Goal: Communication & Community: Answer question/provide support

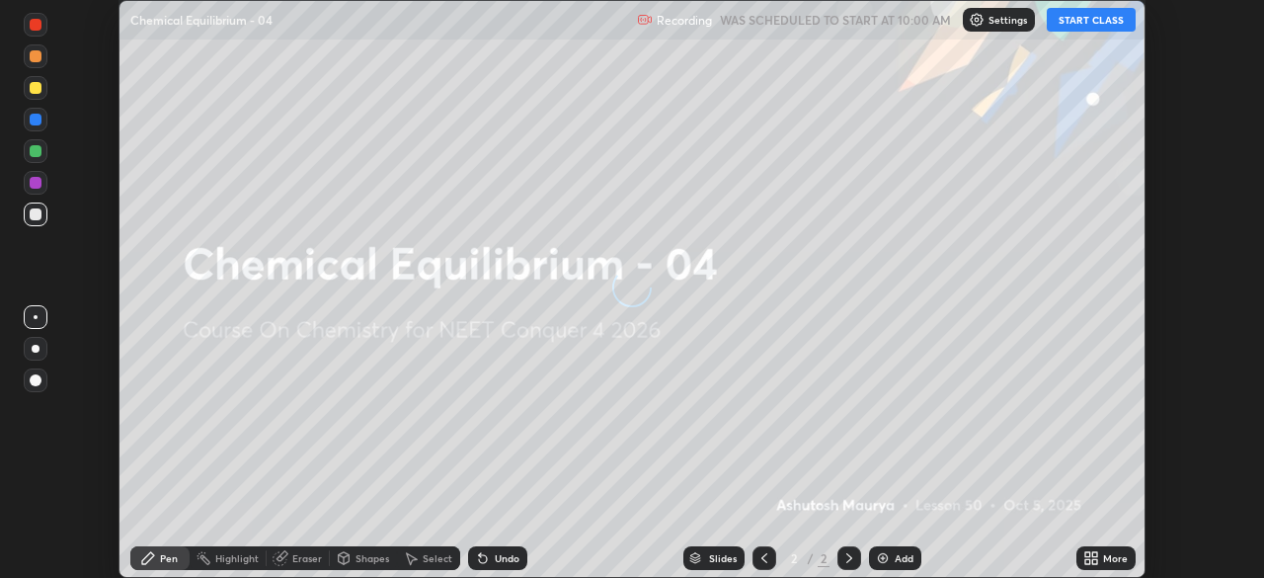
scroll to position [578, 1263]
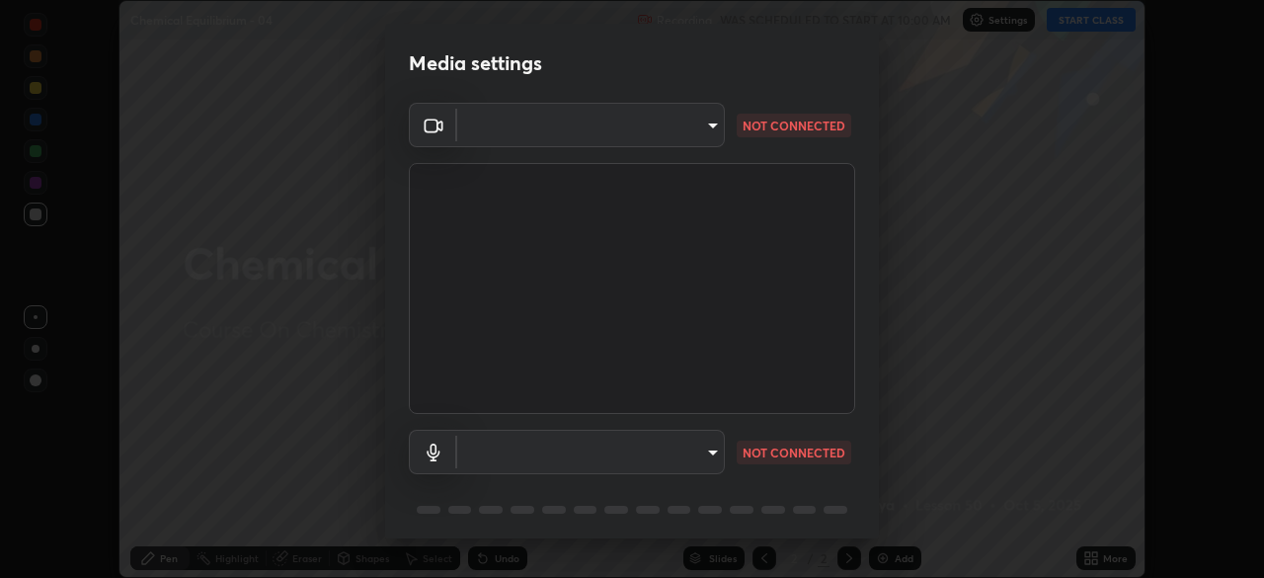
type input "c08bce05bf8d5aea718a1be68f52da0599af41aa0cc24399225b9d00f0db6711"
click at [692, 453] on body "Erase all Chemical Equilibrium - 04 Recording WAS SCHEDULED TO START AT 10:00 A…" at bounding box center [632, 289] width 1264 height 578
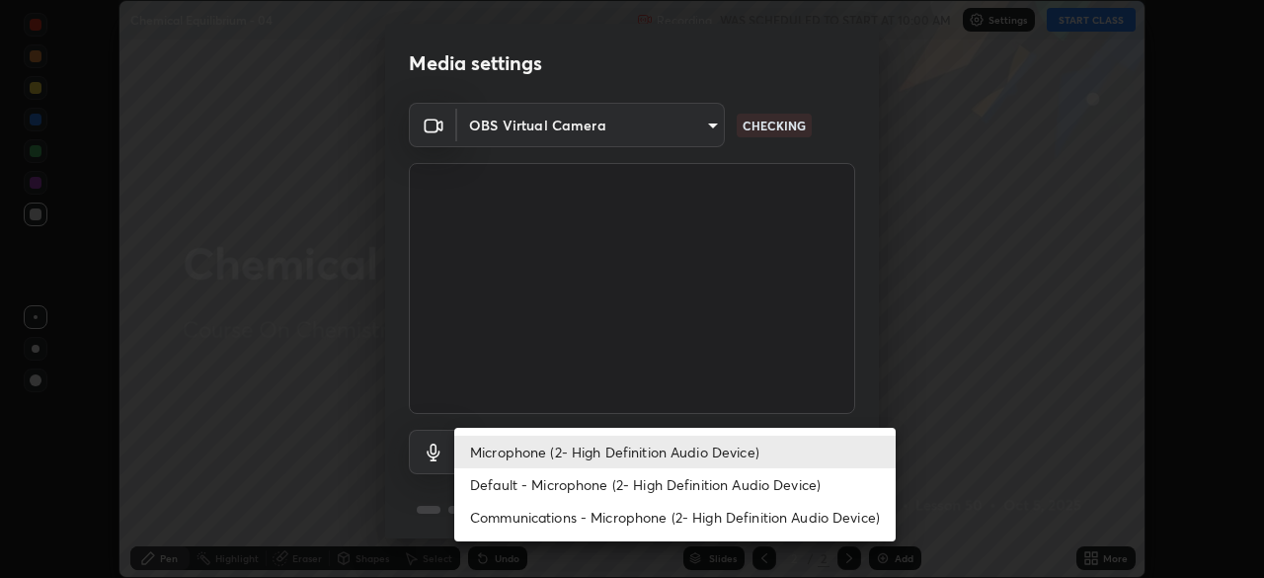
click at [666, 480] on li "Default - Microphone (2- High Definition Audio Device)" at bounding box center [674, 484] width 441 height 33
type input "default"
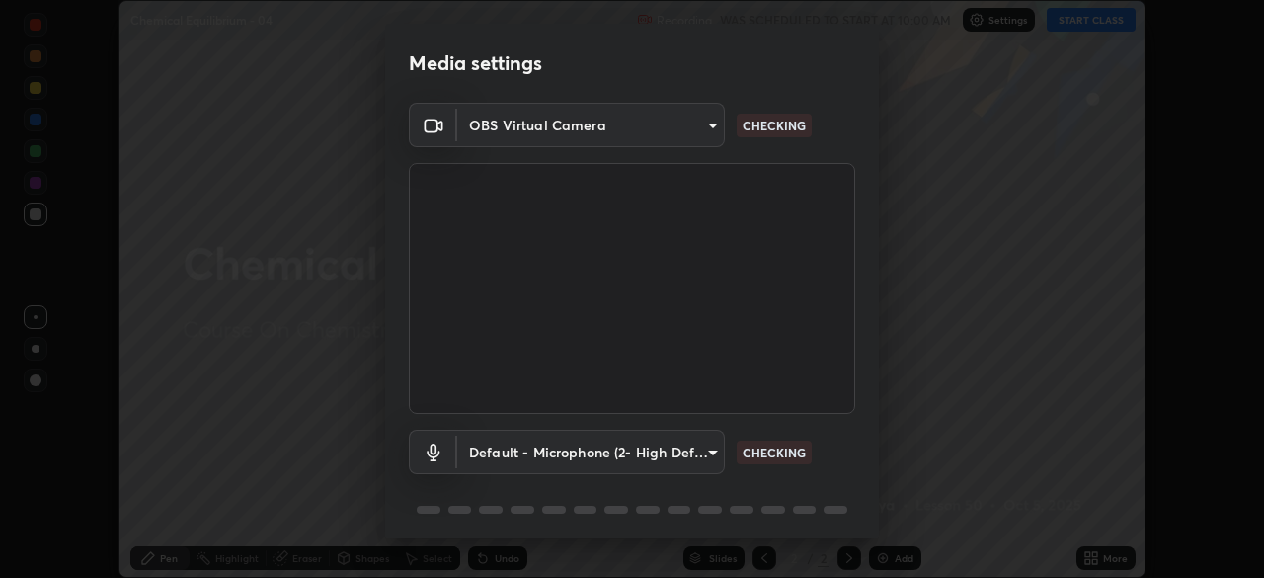
scroll to position [70, 0]
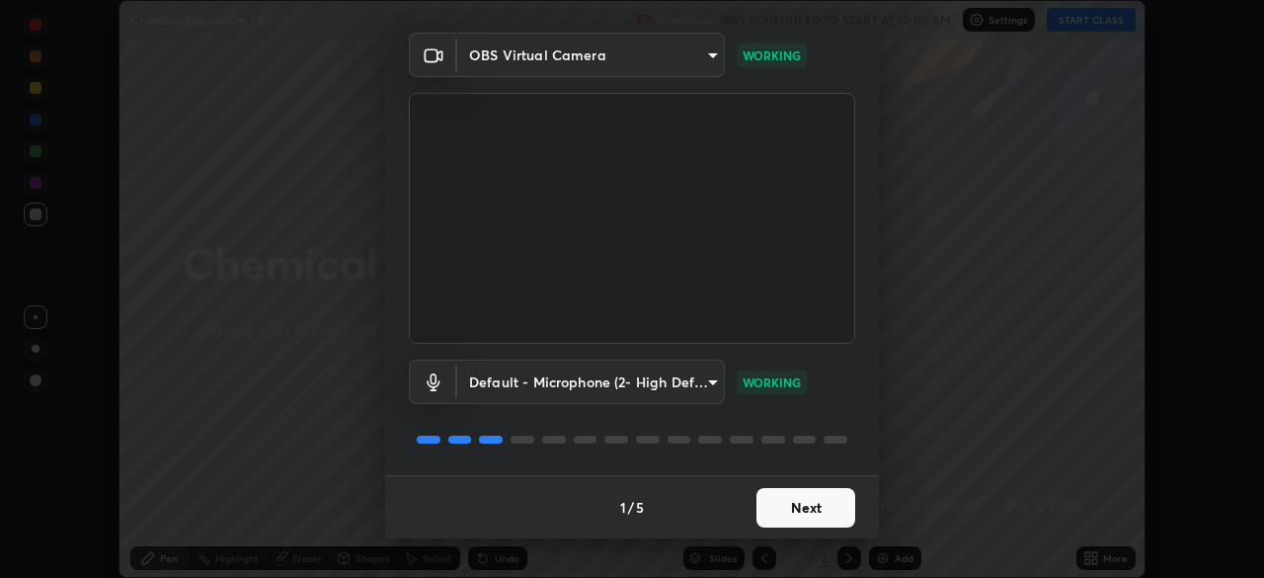
click at [790, 510] on button "Next" at bounding box center [806, 508] width 99 height 40
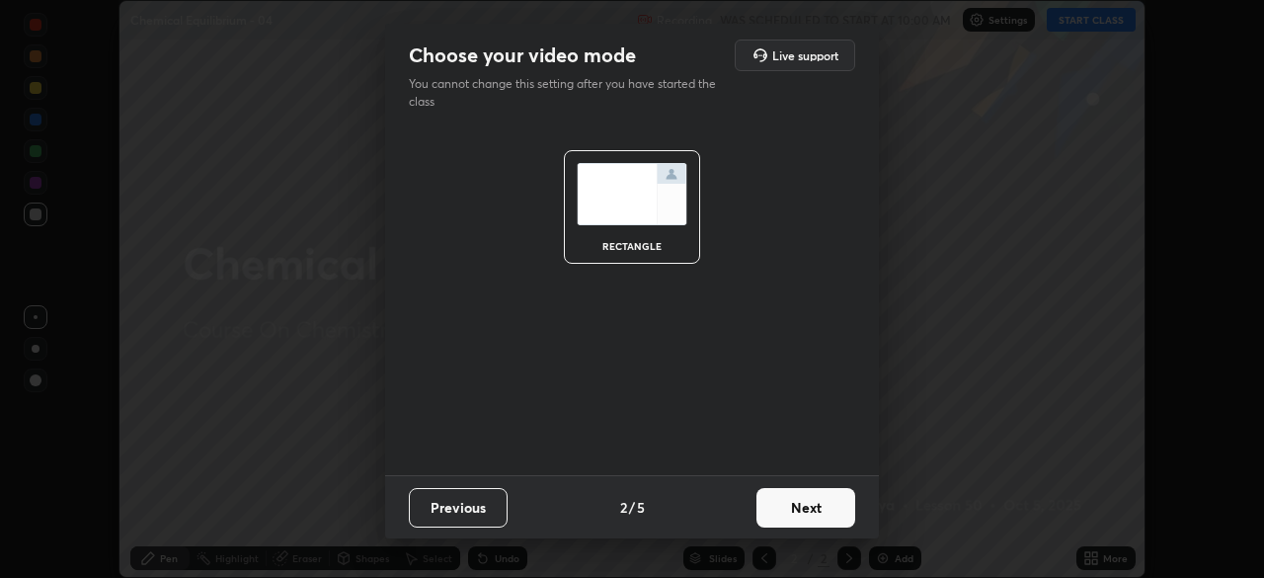
scroll to position [0, 0]
click at [802, 520] on button "Next" at bounding box center [806, 508] width 99 height 40
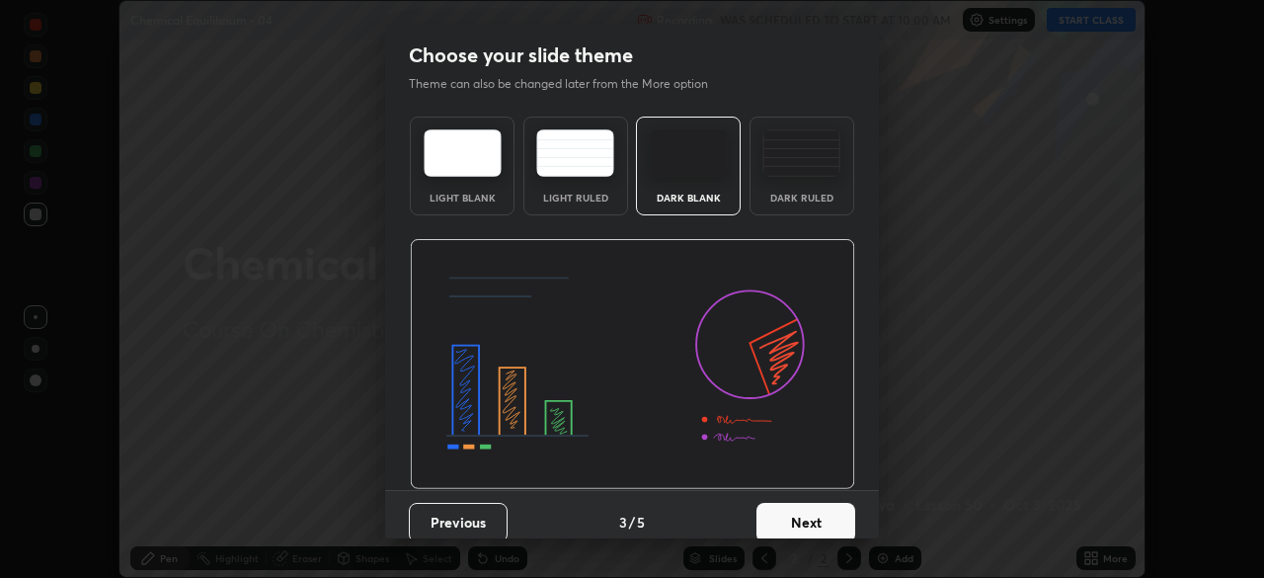
click at [821, 516] on button "Next" at bounding box center [806, 523] width 99 height 40
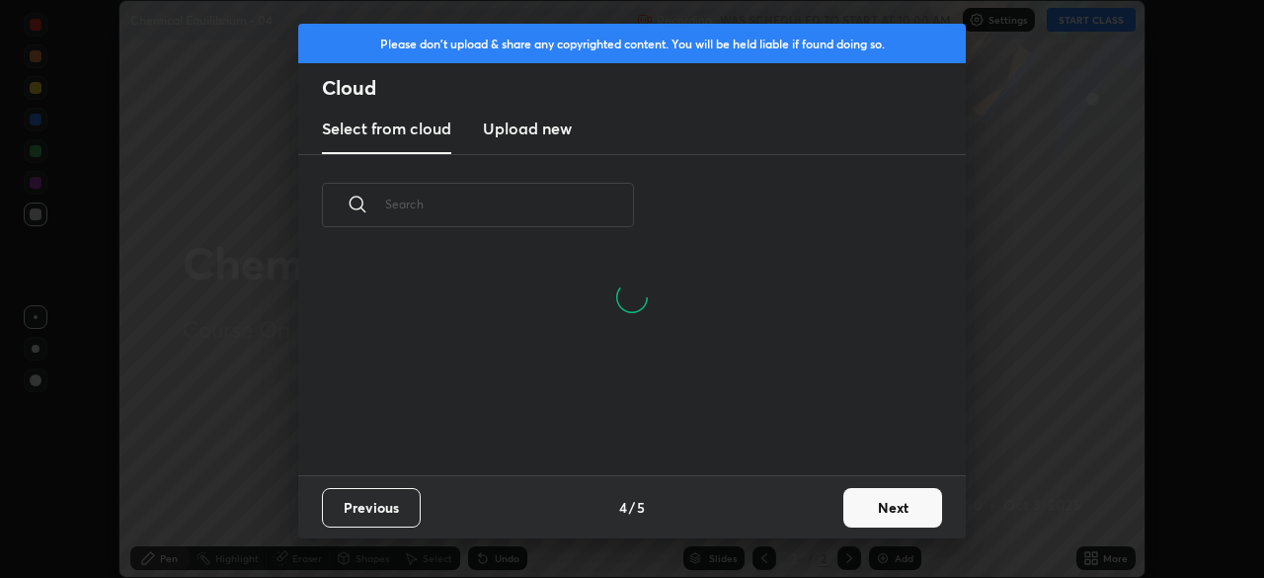
click at [872, 503] on button "Next" at bounding box center [892, 508] width 99 height 40
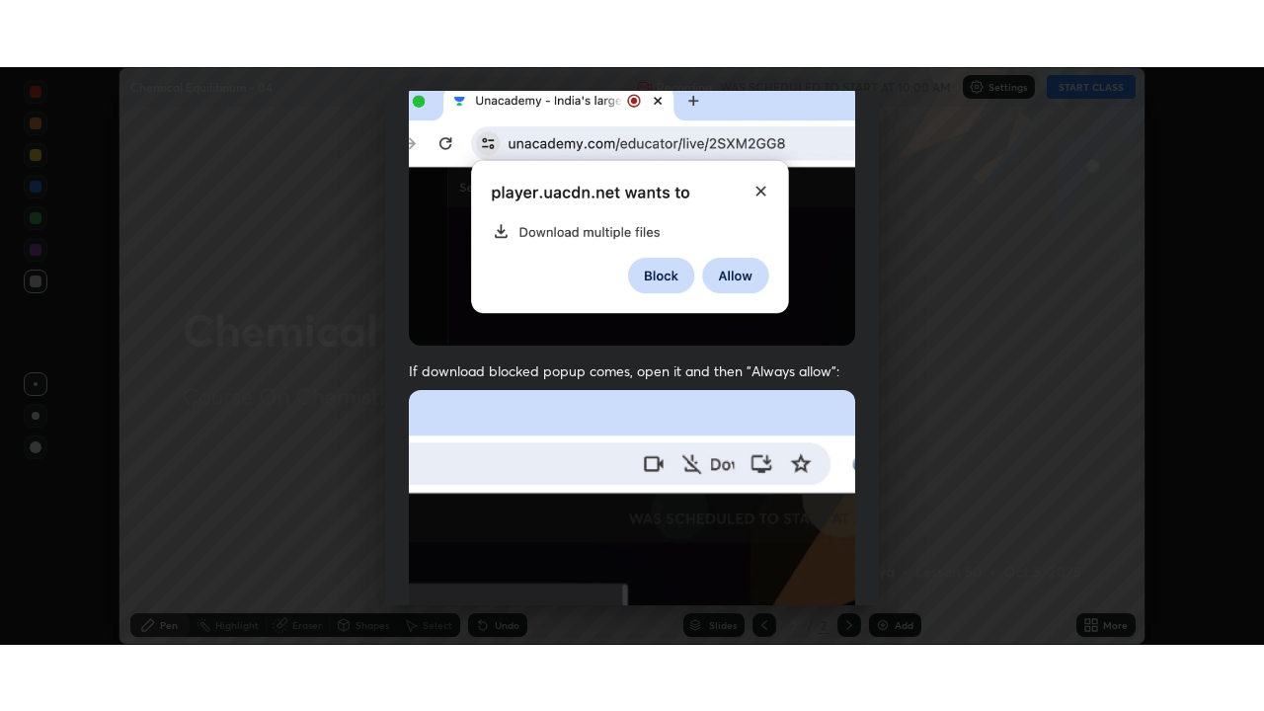
scroll to position [473, 0]
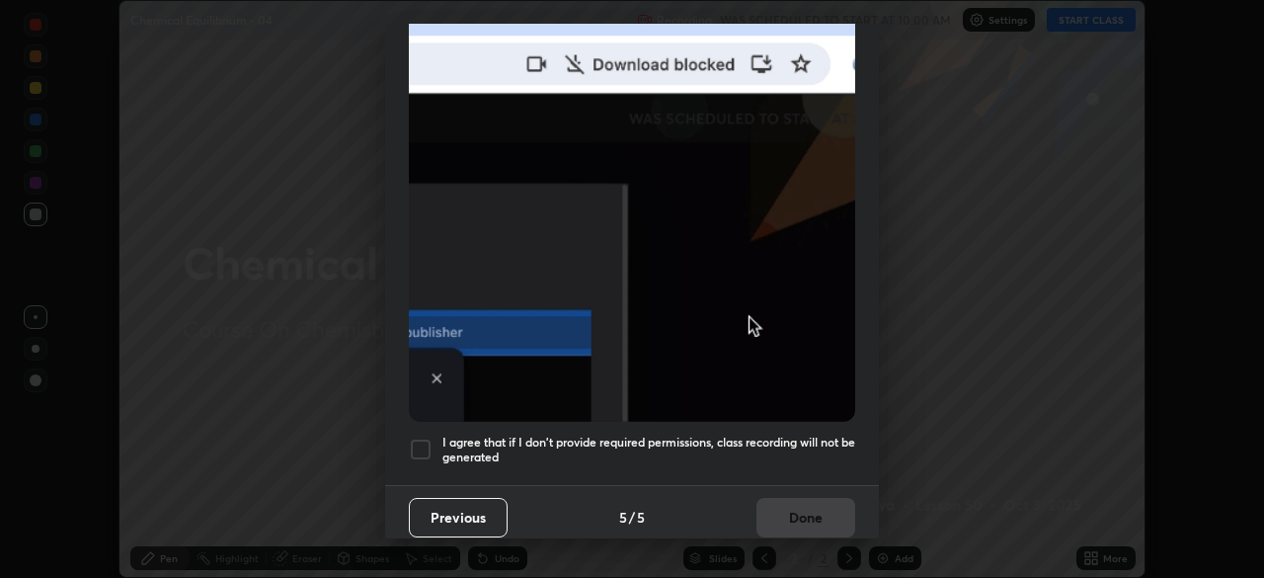
click at [833, 436] on h5 "I agree that if I don't provide required permissions, class recording will not …" at bounding box center [648, 450] width 413 height 31
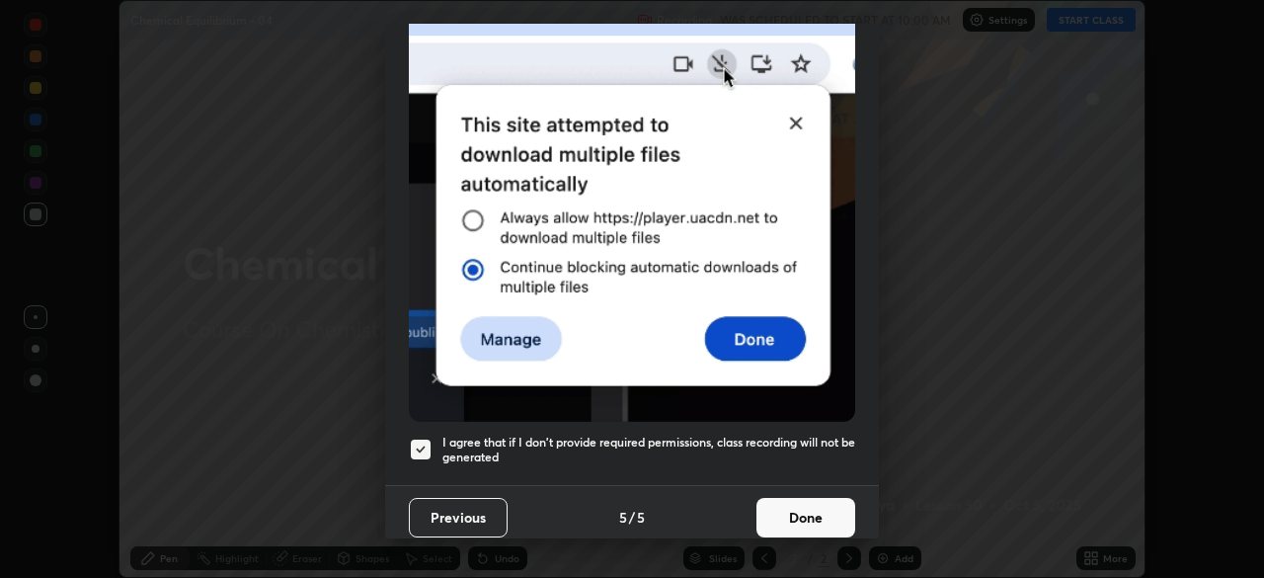
click at [818, 498] on button "Done" at bounding box center [806, 518] width 99 height 40
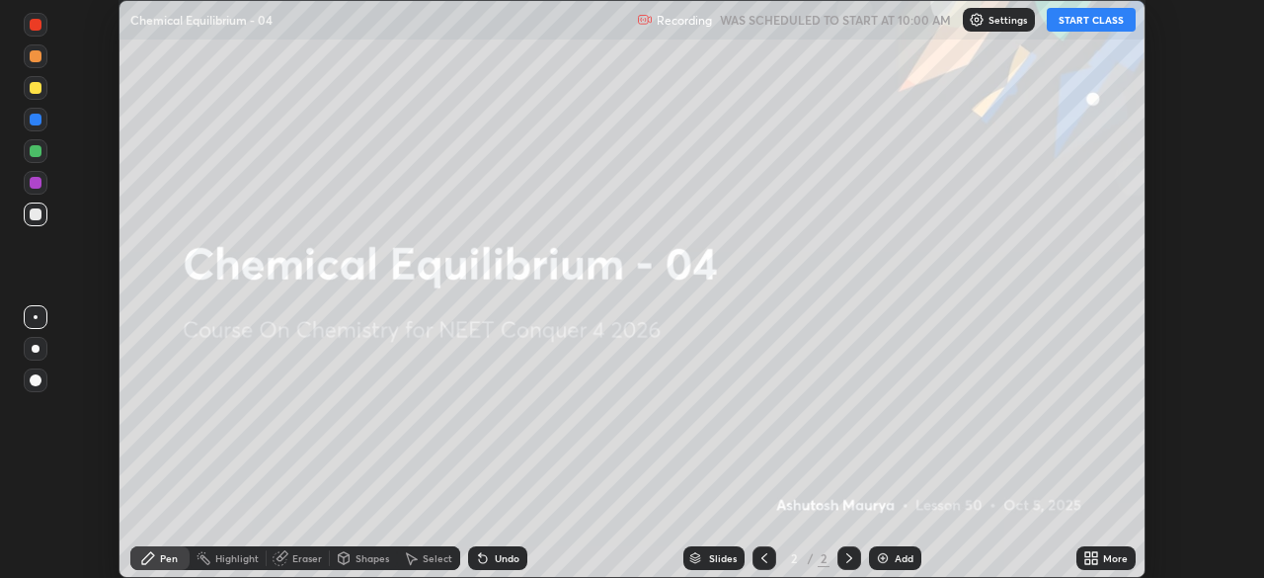
click at [1071, 23] on button "START CLASS" at bounding box center [1091, 20] width 89 height 24
click at [903, 557] on div "Add" at bounding box center [904, 558] width 19 height 10
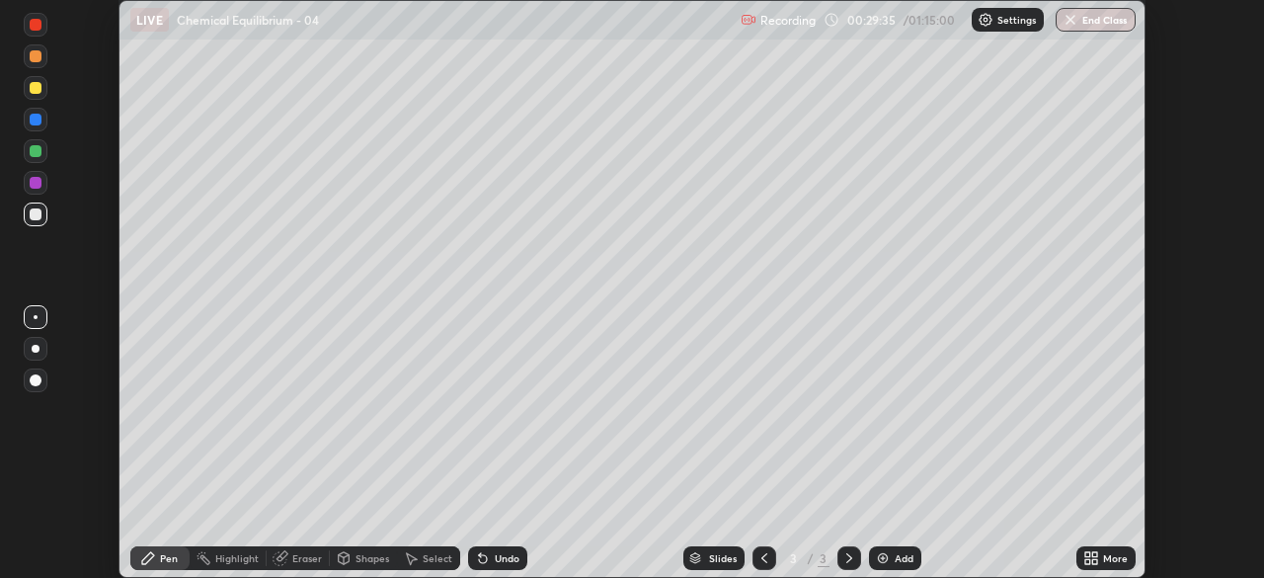
click at [1094, 561] on icon at bounding box center [1094, 561] width 5 height 5
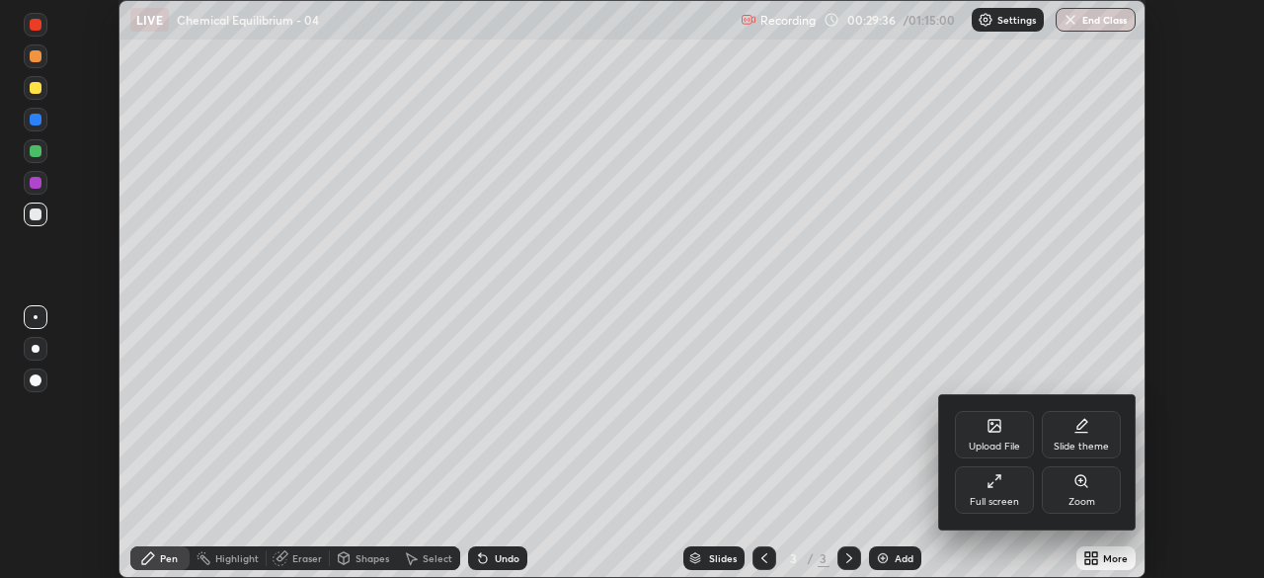
click at [985, 493] on div "Full screen" at bounding box center [994, 489] width 79 height 47
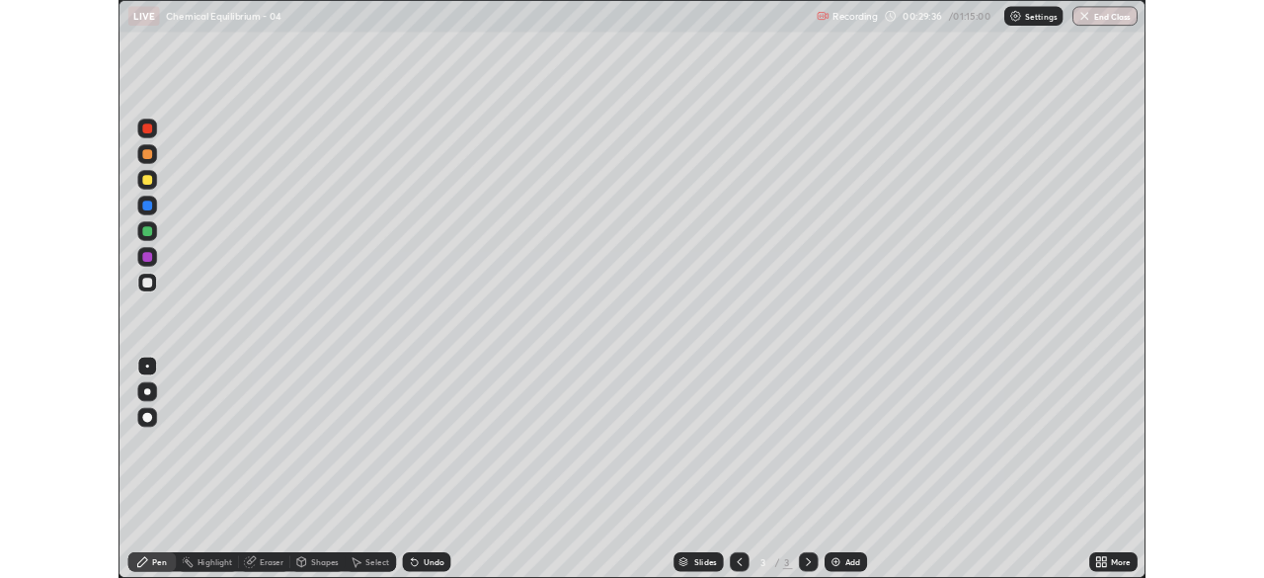
scroll to position [711, 1264]
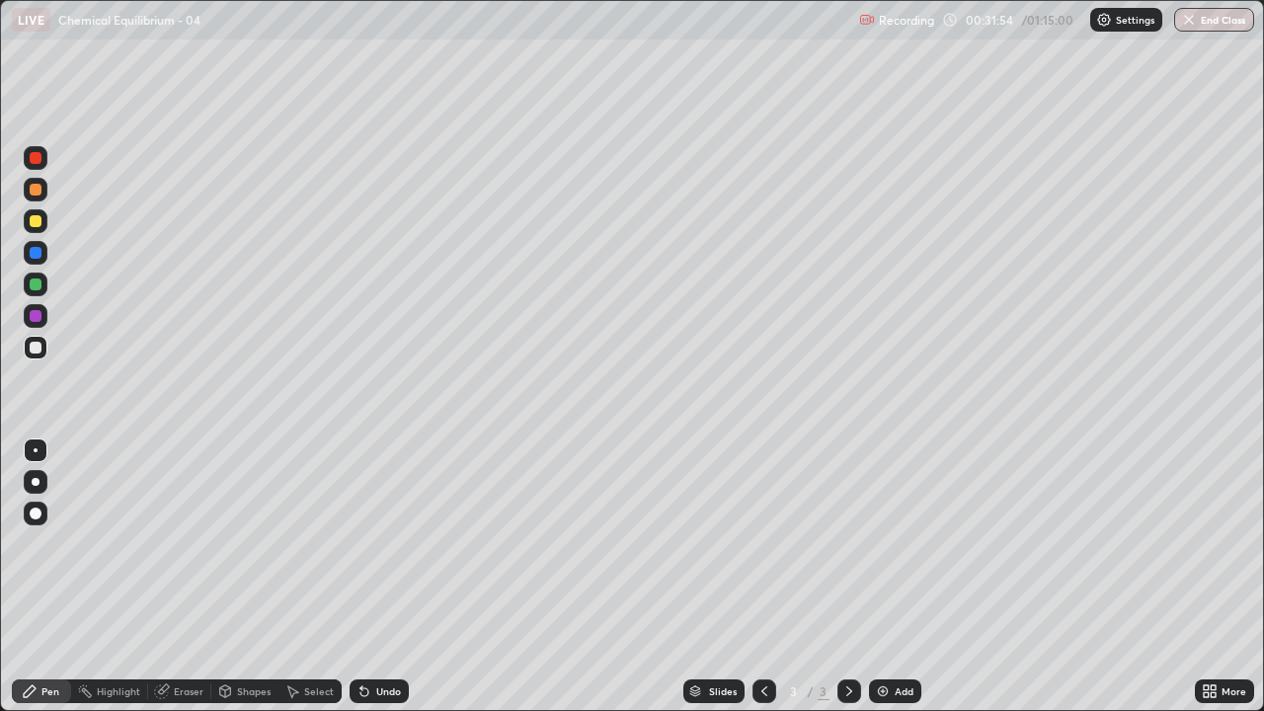
click at [36, 482] on div at bounding box center [36, 482] width 8 height 8
click at [35, 225] on div at bounding box center [36, 221] width 12 height 12
click at [36, 191] on div at bounding box center [36, 190] width 12 height 12
click at [1221, 577] on div "More" at bounding box center [1224, 692] width 59 height 24
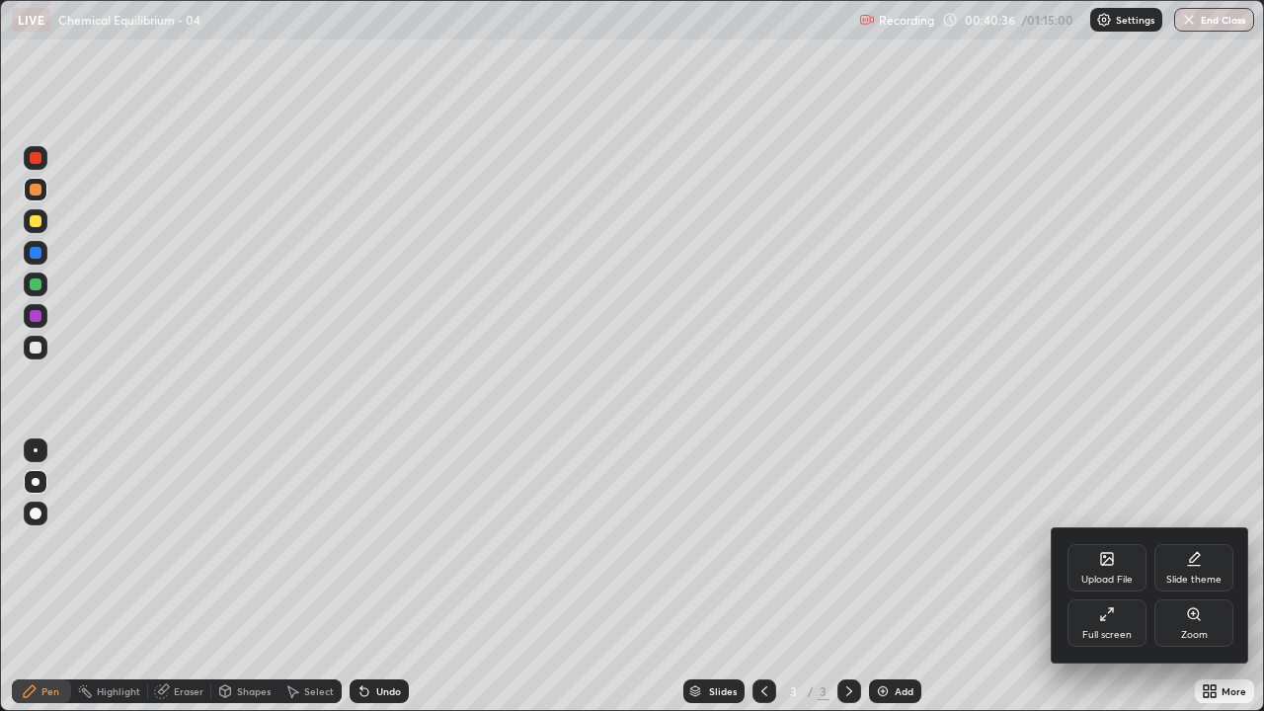
click at [1104, 577] on div "Full screen" at bounding box center [1106, 635] width 49 height 10
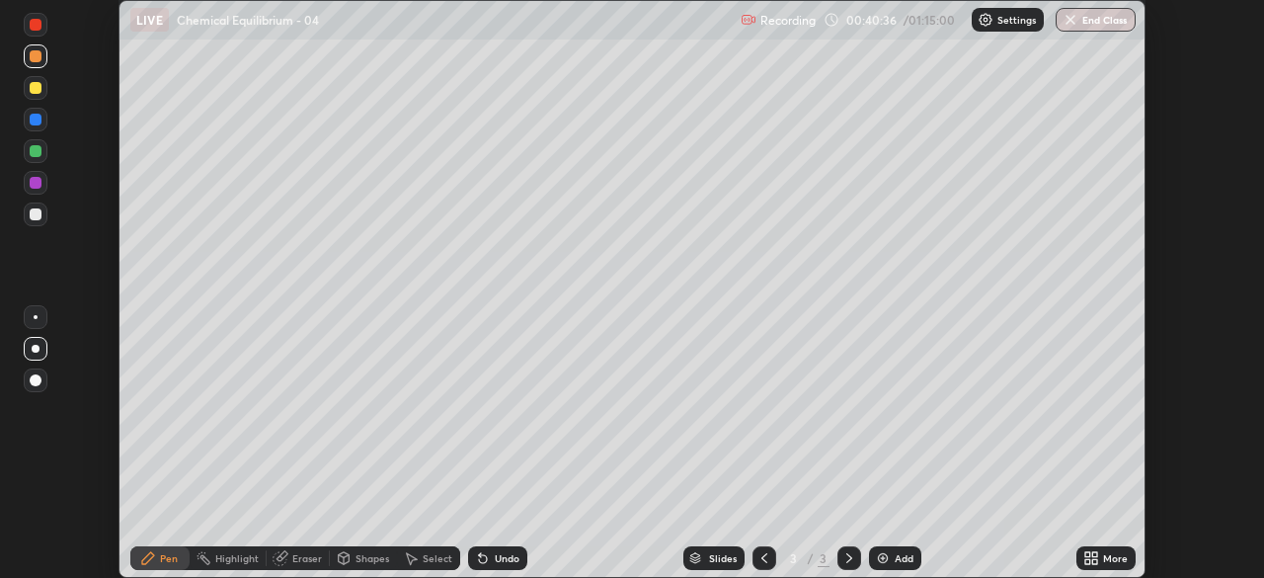
scroll to position [98189, 97503]
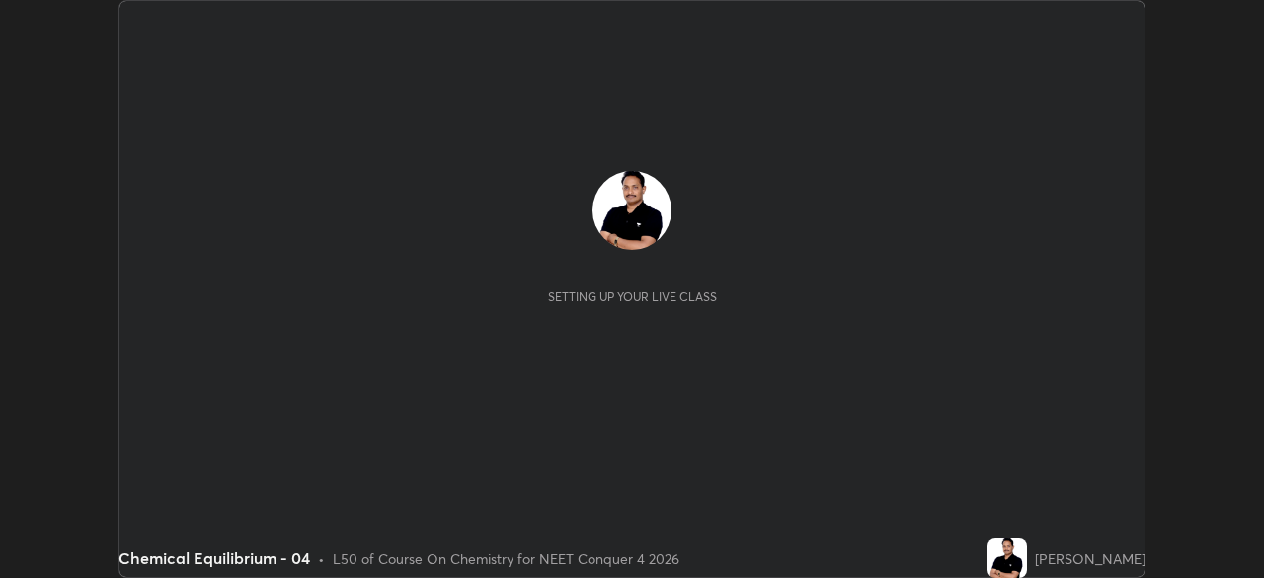
scroll to position [578, 1263]
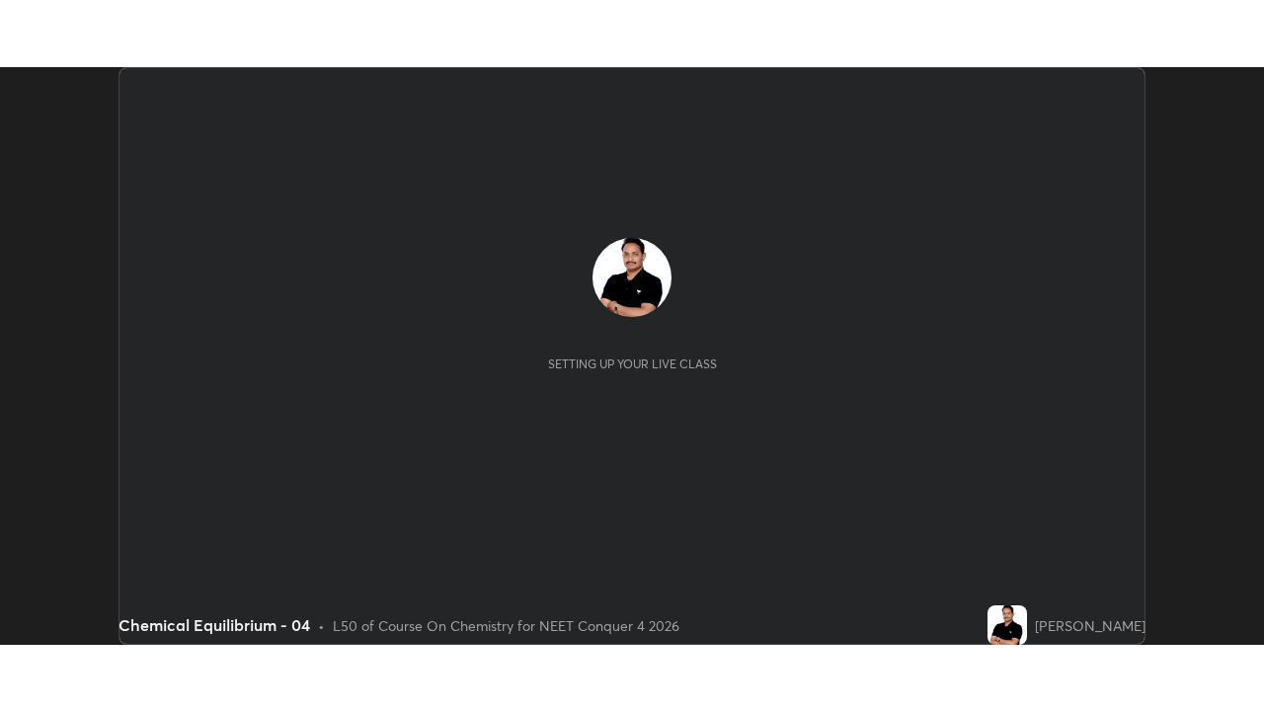
scroll to position [578, 1263]
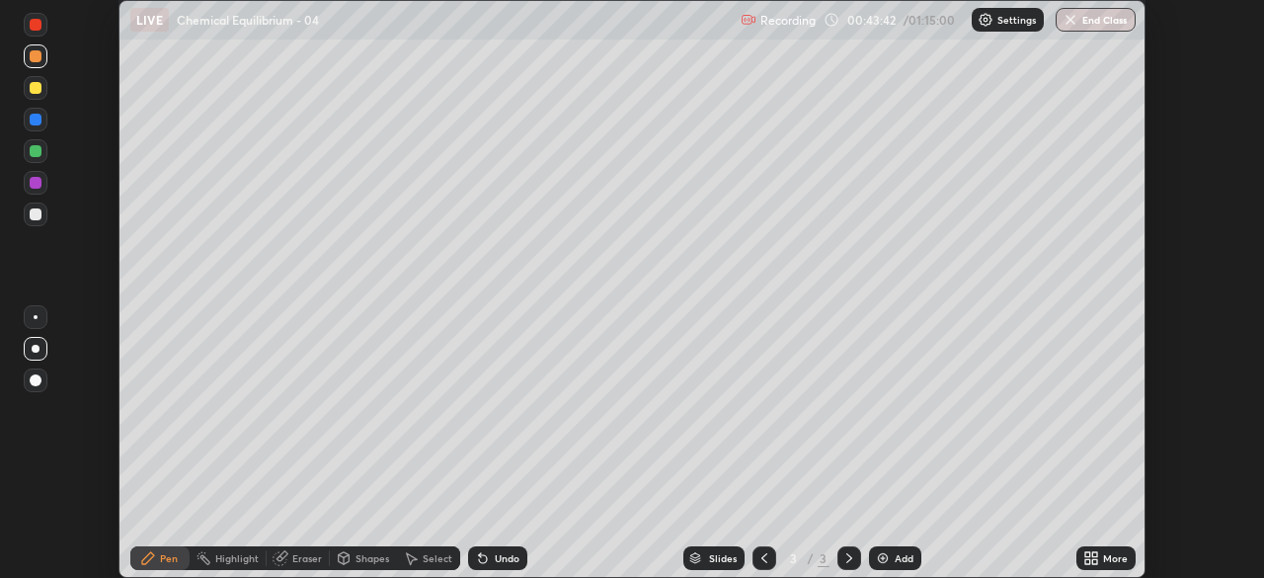
click at [1108, 557] on div "More" at bounding box center [1115, 558] width 25 height 10
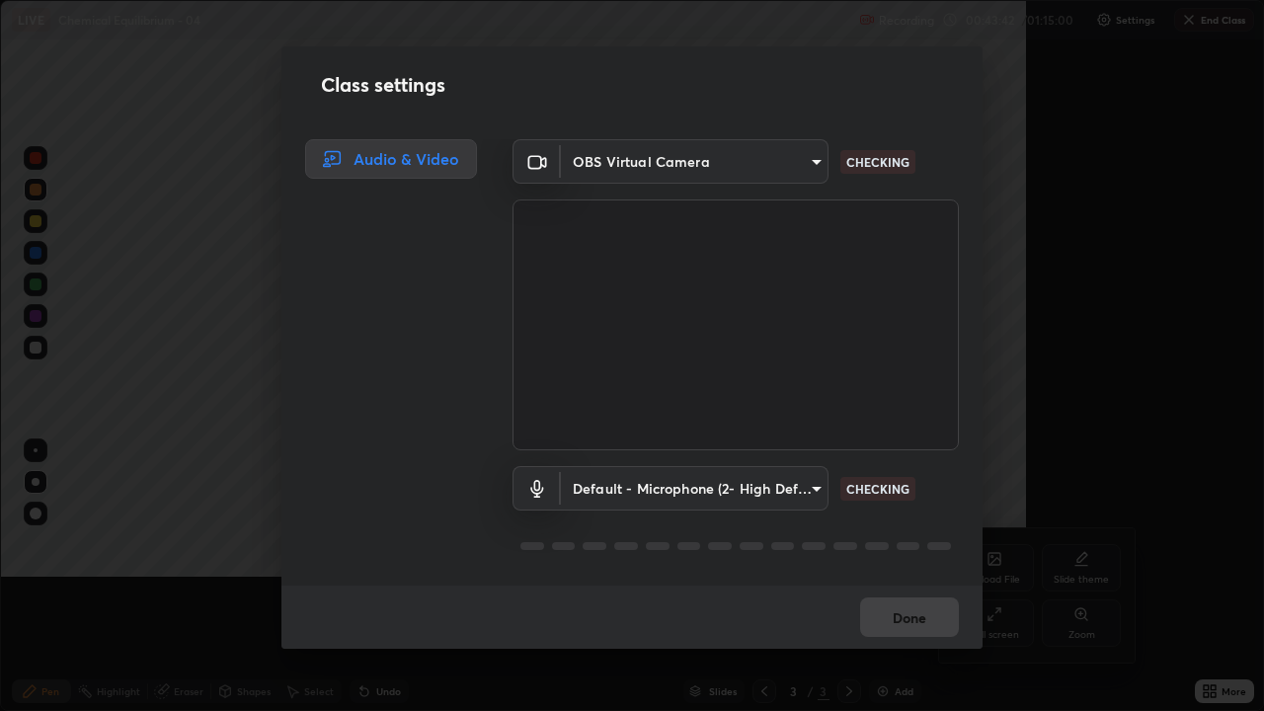
scroll to position [711, 1264]
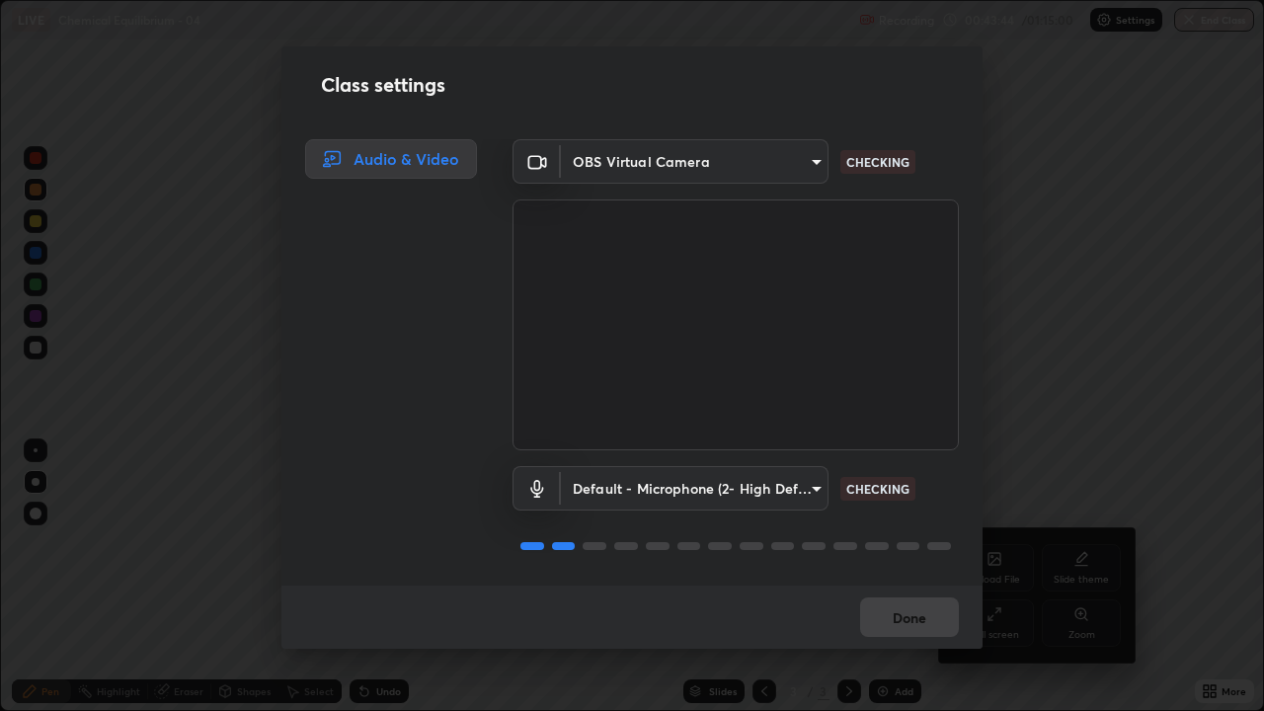
click at [790, 490] on body "Erase all LIVE Chemical Equilibrium - 04 Recording 00:43:44 / 01:15:00 Settings…" at bounding box center [632, 355] width 1264 height 711
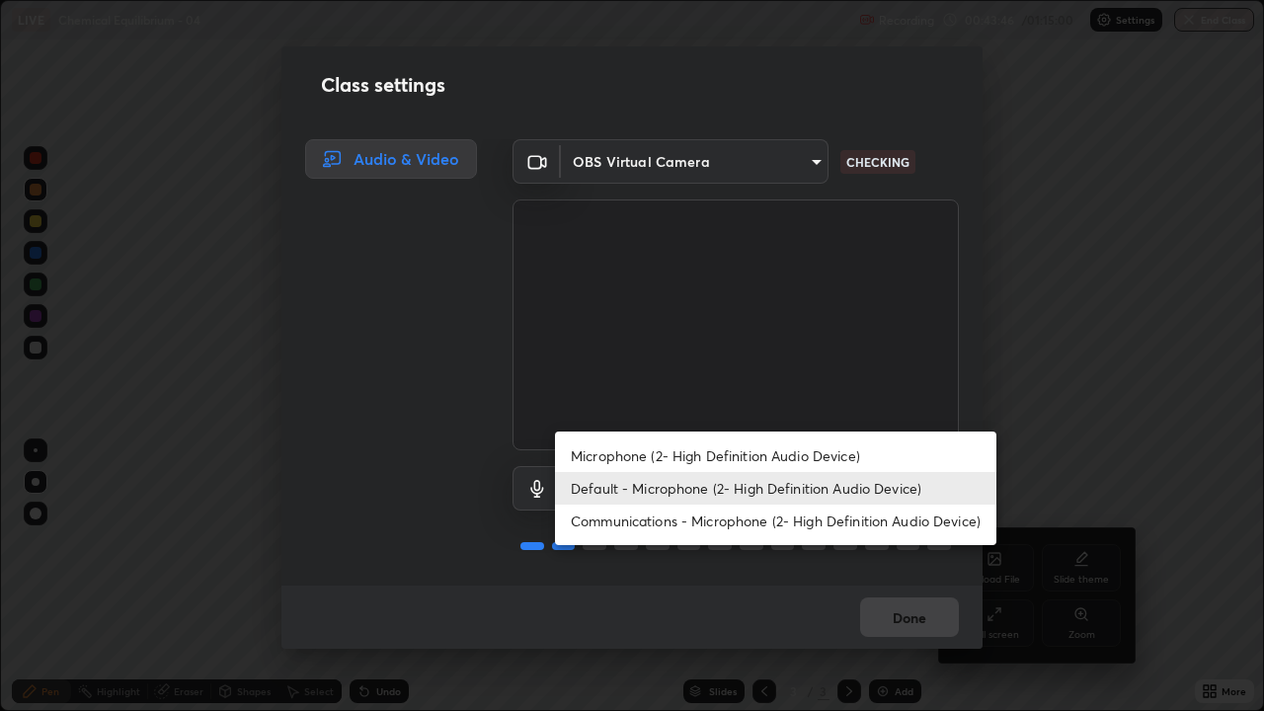
click at [783, 486] on li "Default - Microphone (2- High Definition Audio Device)" at bounding box center [775, 488] width 441 height 33
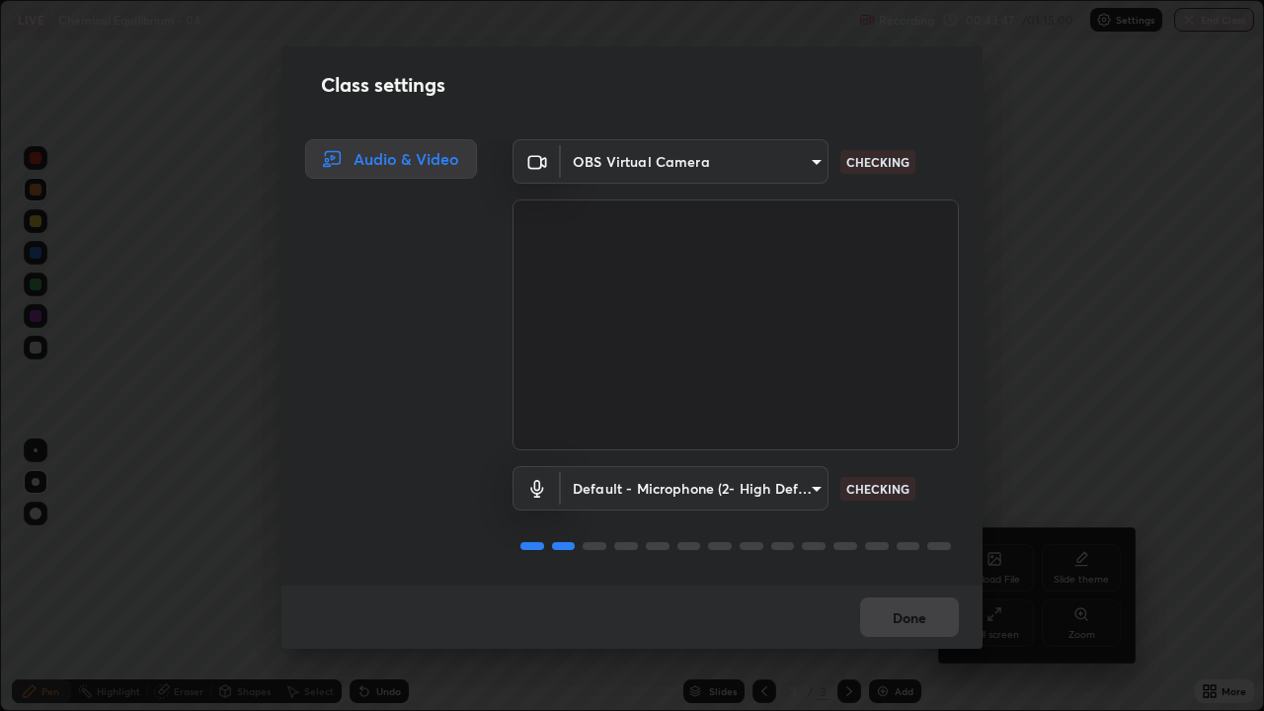
scroll to position [2, 0]
click at [902, 577] on button "Done" at bounding box center [909, 618] width 99 height 40
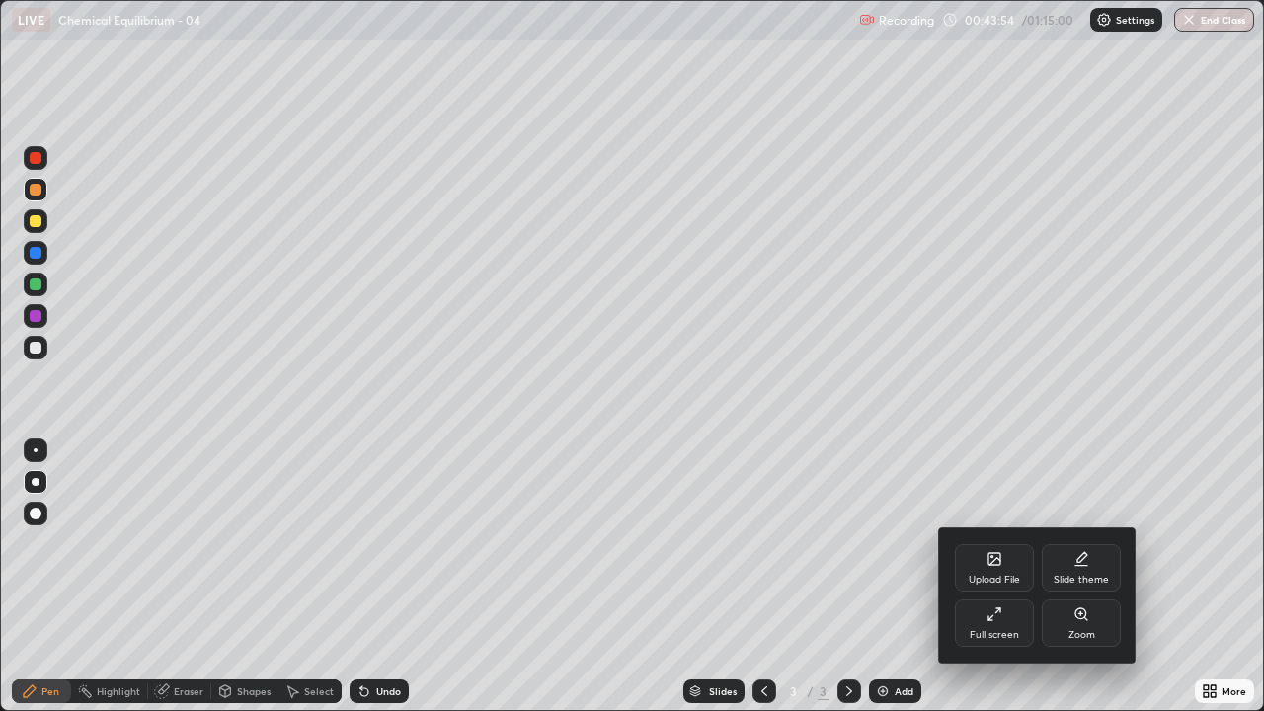
click at [884, 577] on div at bounding box center [632, 355] width 1264 height 711
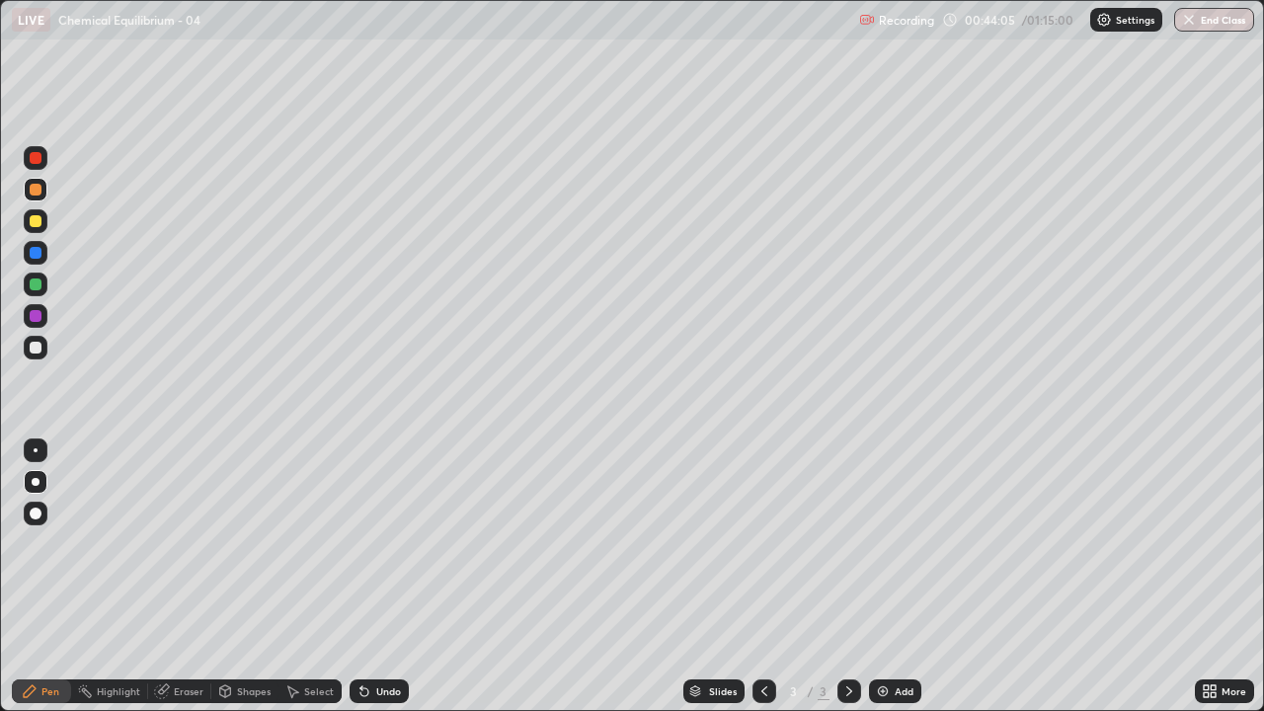
click at [40, 222] on div at bounding box center [36, 221] width 12 height 12
click at [38, 350] on div at bounding box center [36, 348] width 12 height 12
click at [889, 577] on div "Add" at bounding box center [895, 692] width 52 height 24
click at [42, 221] on div at bounding box center [36, 221] width 24 height 24
click at [40, 282] on div at bounding box center [36, 285] width 12 height 12
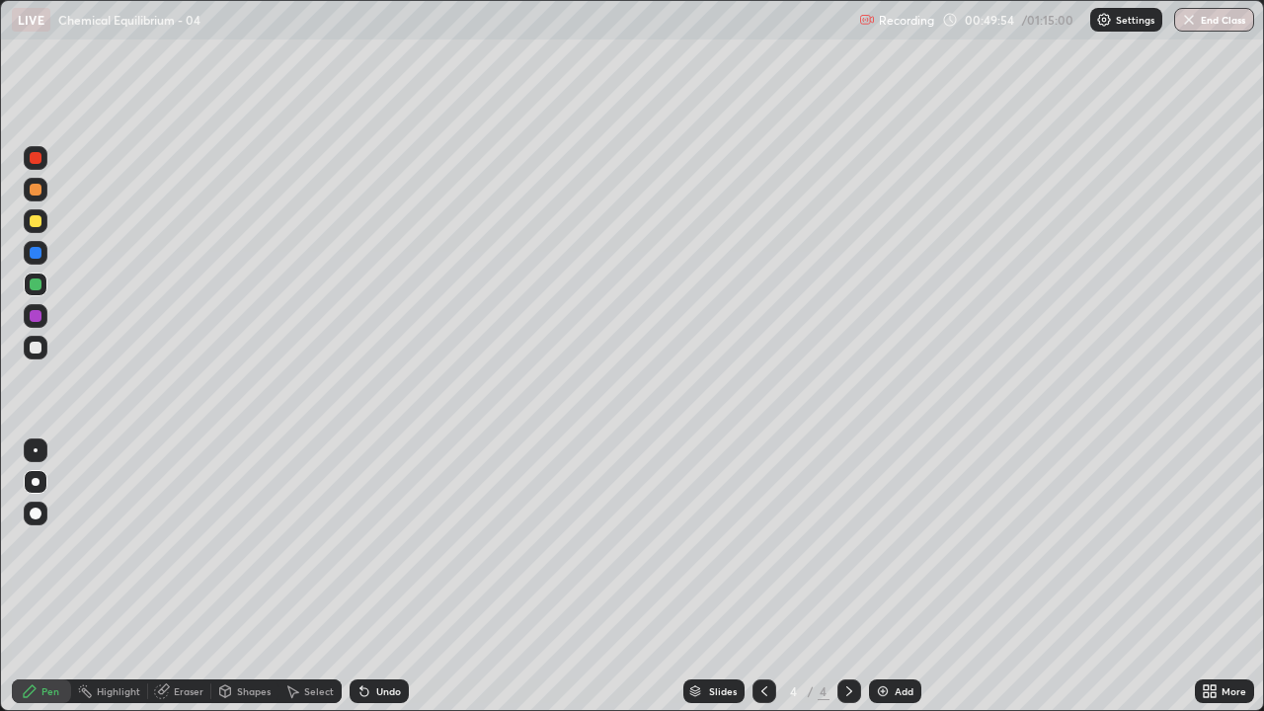
click at [36, 349] on div at bounding box center [36, 348] width 12 height 12
click at [198, 577] on div "Eraser" at bounding box center [189, 691] width 30 height 10
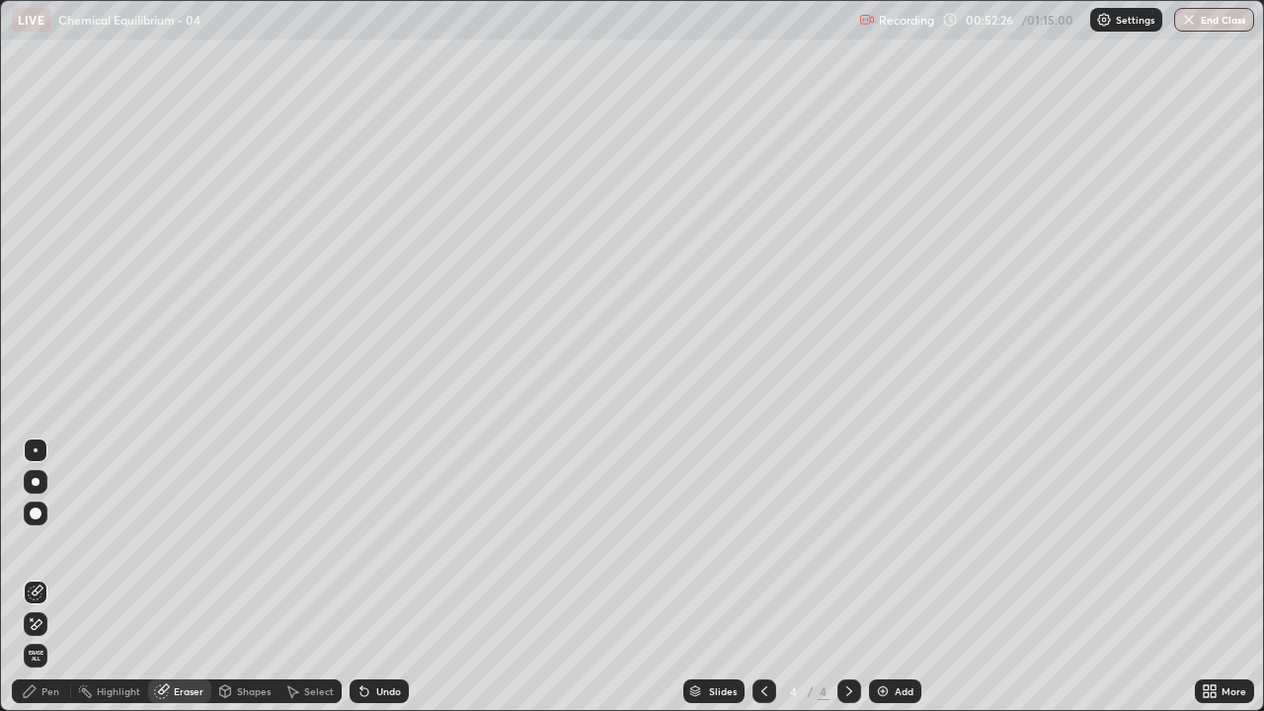
click at [45, 577] on div "Pen" at bounding box center [50, 691] width 18 height 10
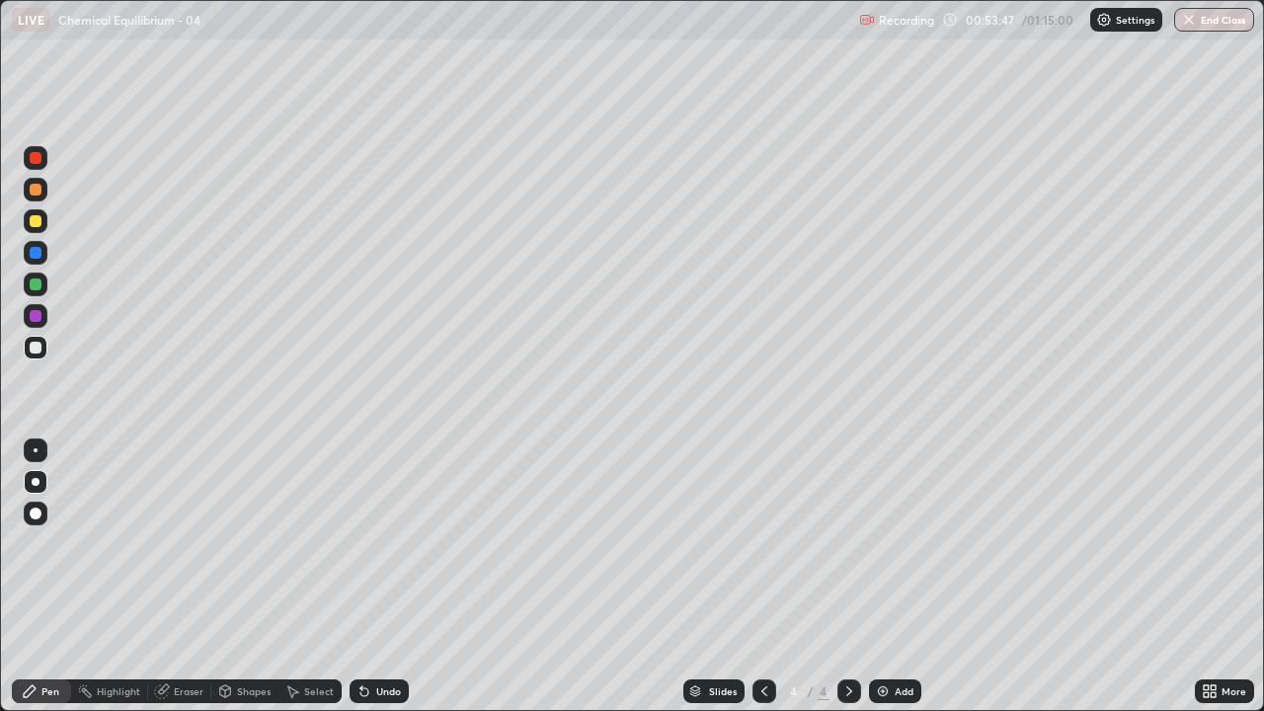
click at [883, 577] on img at bounding box center [883, 691] width 16 height 16
click at [37, 229] on div at bounding box center [36, 221] width 24 height 24
click at [37, 353] on div at bounding box center [36, 348] width 12 height 12
click at [885, 577] on img at bounding box center [883, 691] width 16 height 16
click at [181, 577] on div "Eraser" at bounding box center [189, 691] width 30 height 10
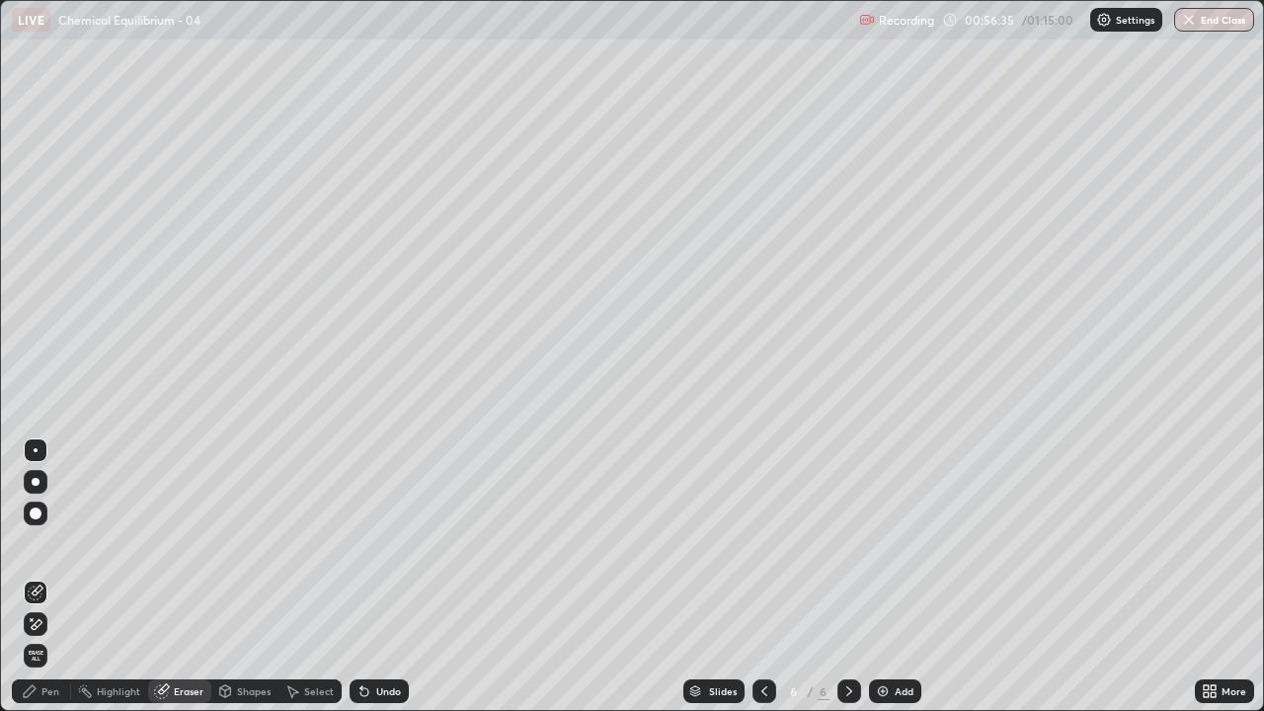
click at [43, 577] on span "Erase all" at bounding box center [36, 656] width 22 height 12
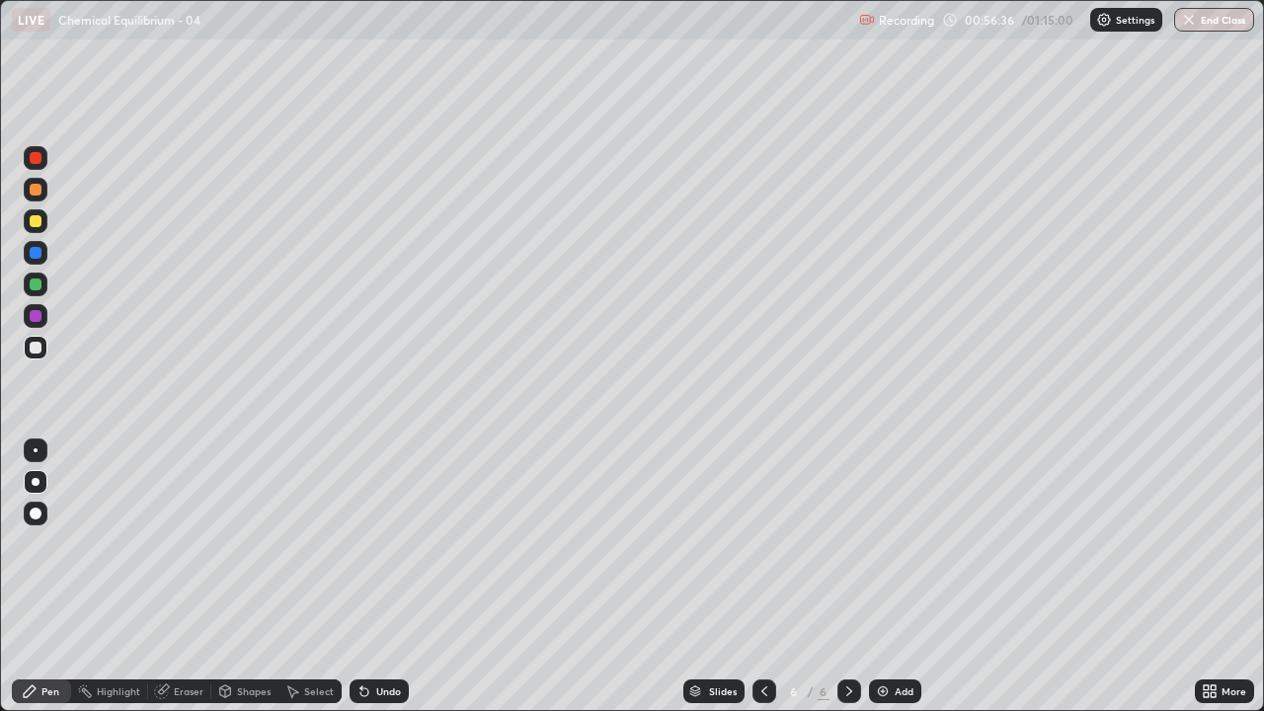
click at [38, 188] on div at bounding box center [36, 190] width 12 height 12
click at [185, 577] on div "Eraser" at bounding box center [189, 691] width 30 height 10
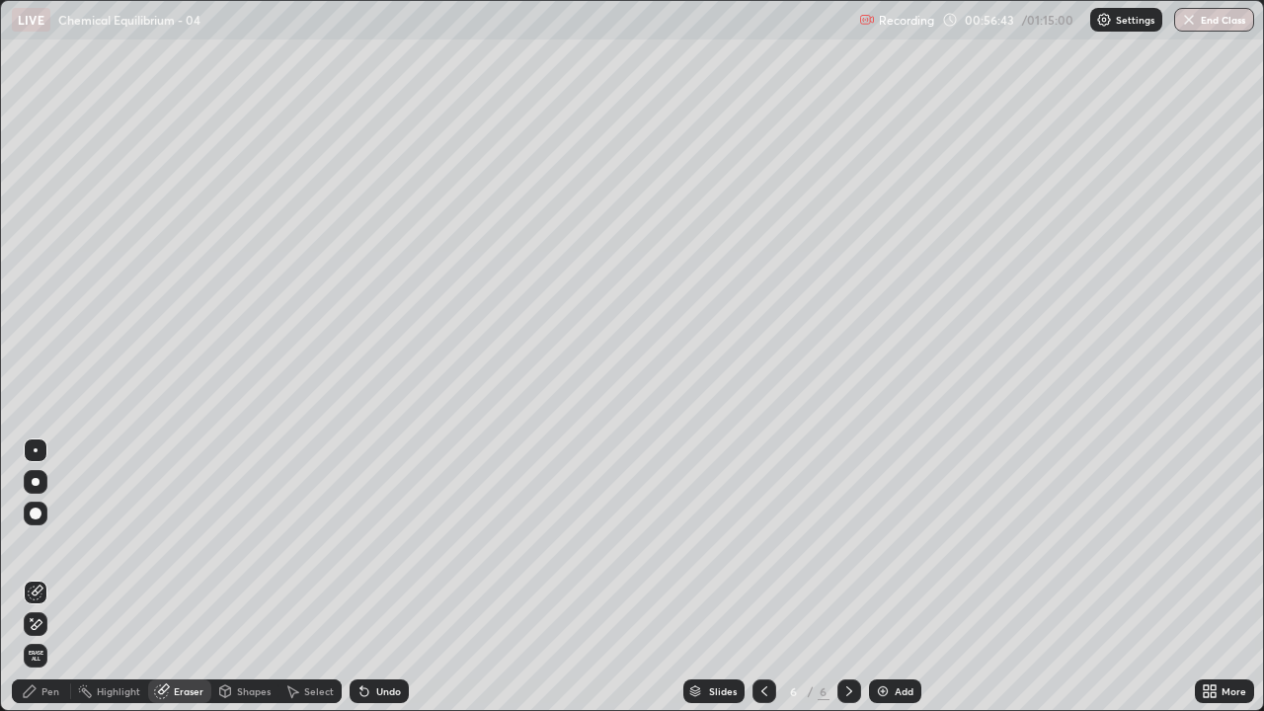
click at [44, 577] on span "Erase all" at bounding box center [36, 656] width 22 height 12
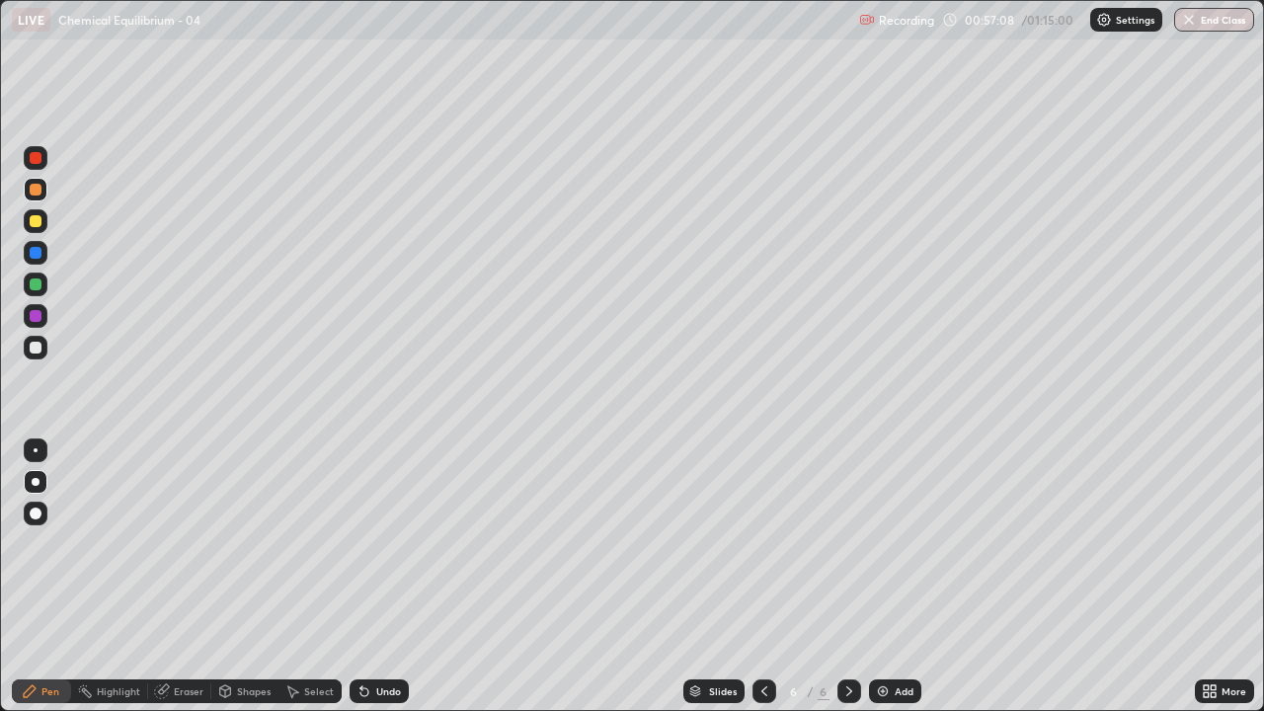
click at [39, 288] on div at bounding box center [36, 285] width 12 height 12
click at [36, 349] on div at bounding box center [36, 348] width 12 height 12
click at [396, 577] on div "Undo" at bounding box center [388, 691] width 25 height 10
click at [39, 225] on div at bounding box center [36, 221] width 12 height 12
click at [37, 351] on div at bounding box center [36, 348] width 12 height 12
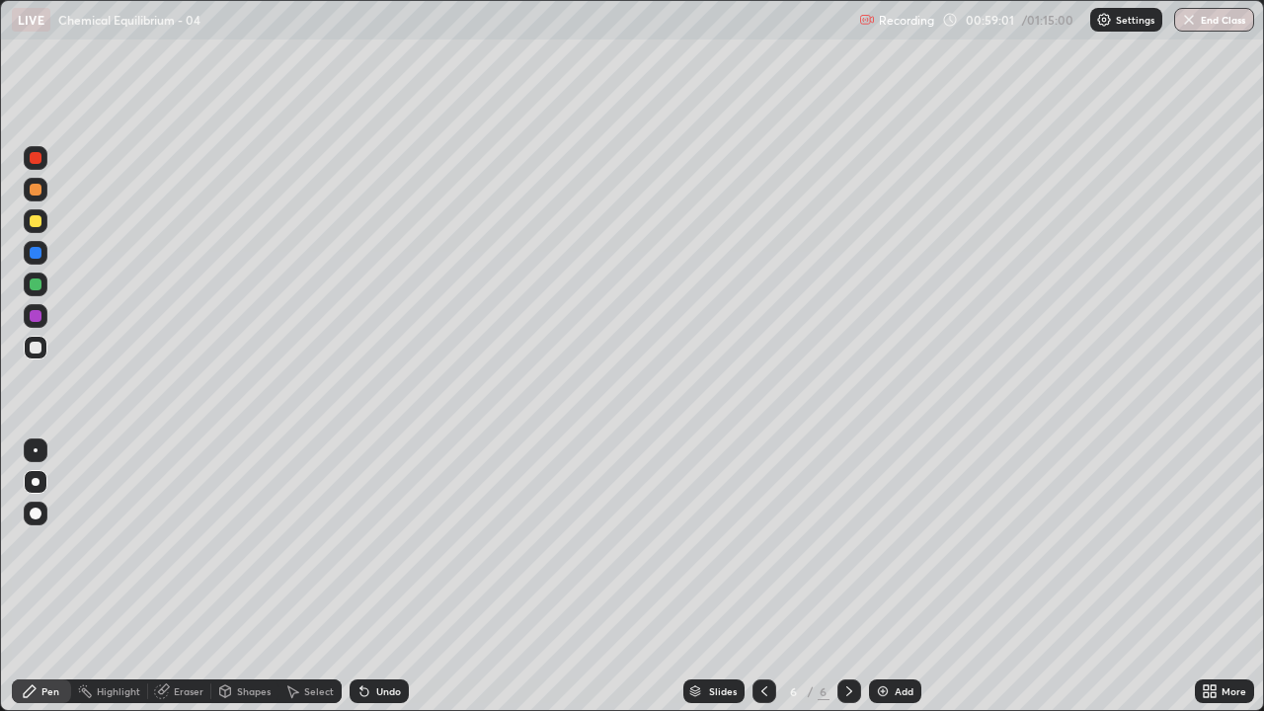
click at [43, 321] on div at bounding box center [36, 316] width 24 height 24
click at [36, 349] on div at bounding box center [36, 348] width 12 height 12
click at [36, 284] on div at bounding box center [36, 285] width 12 height 12
click at [37, 353] on div at bounding box center [36, 348] width 12 height 12
click at [761, 577] on icon at bounding box center [765, 691] width 16 height 16
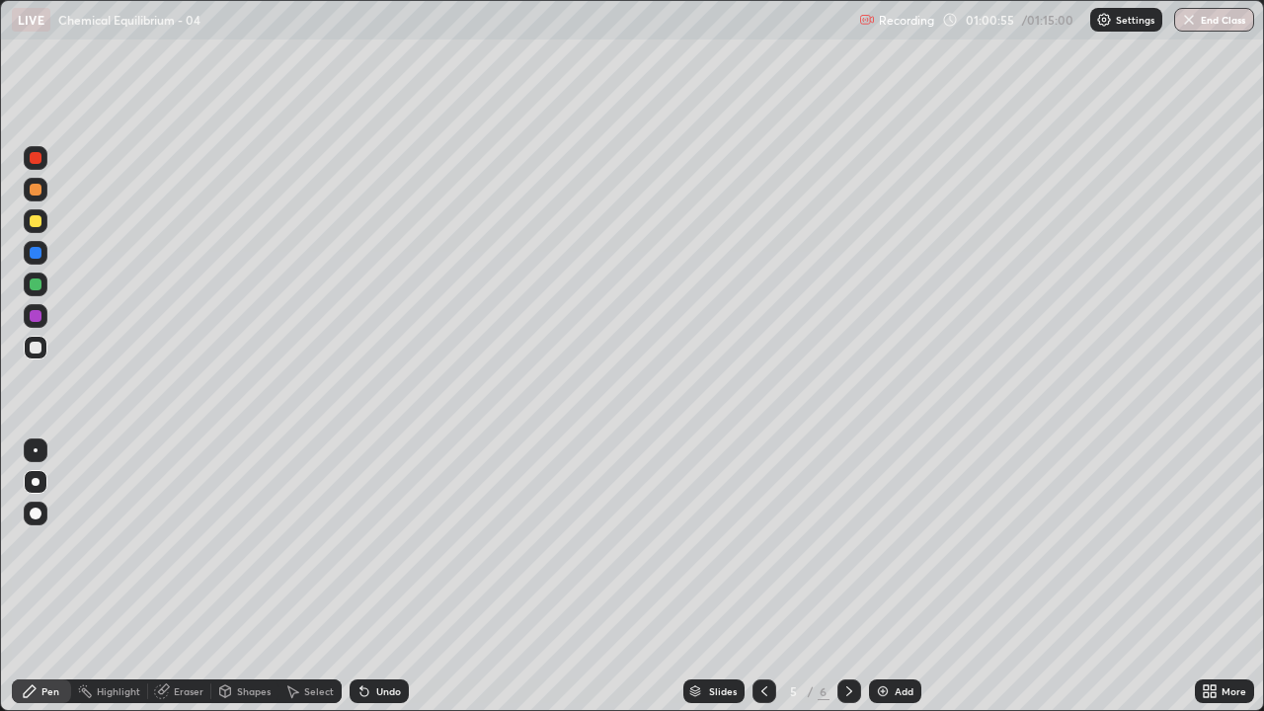
click at [762, 577] on icon at bounding box center [765, 691] width 16 height 16
click at [760, 577] on icon at bounding box center [765, 691] width 16 height 16
click at [847, 577] on icon at bounding box center [849, 691] width 6 height 10
click at [846, 577] on icon at bounding box center [849, 691] width 16 height 16
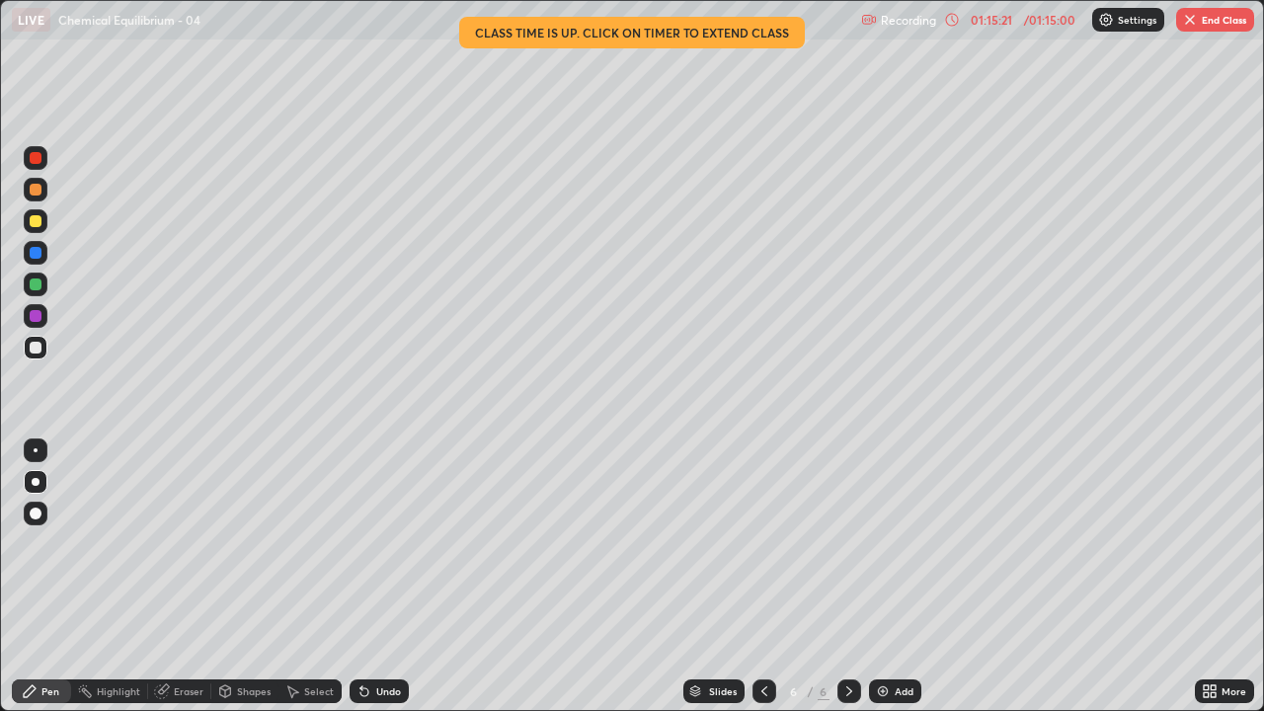
click at [762, 577] on icon at bounding box center [765, 691] width 16 height 16
click at [1204, 25] on button "End Class" at bounding box center [1215, 20] width 78 height 24
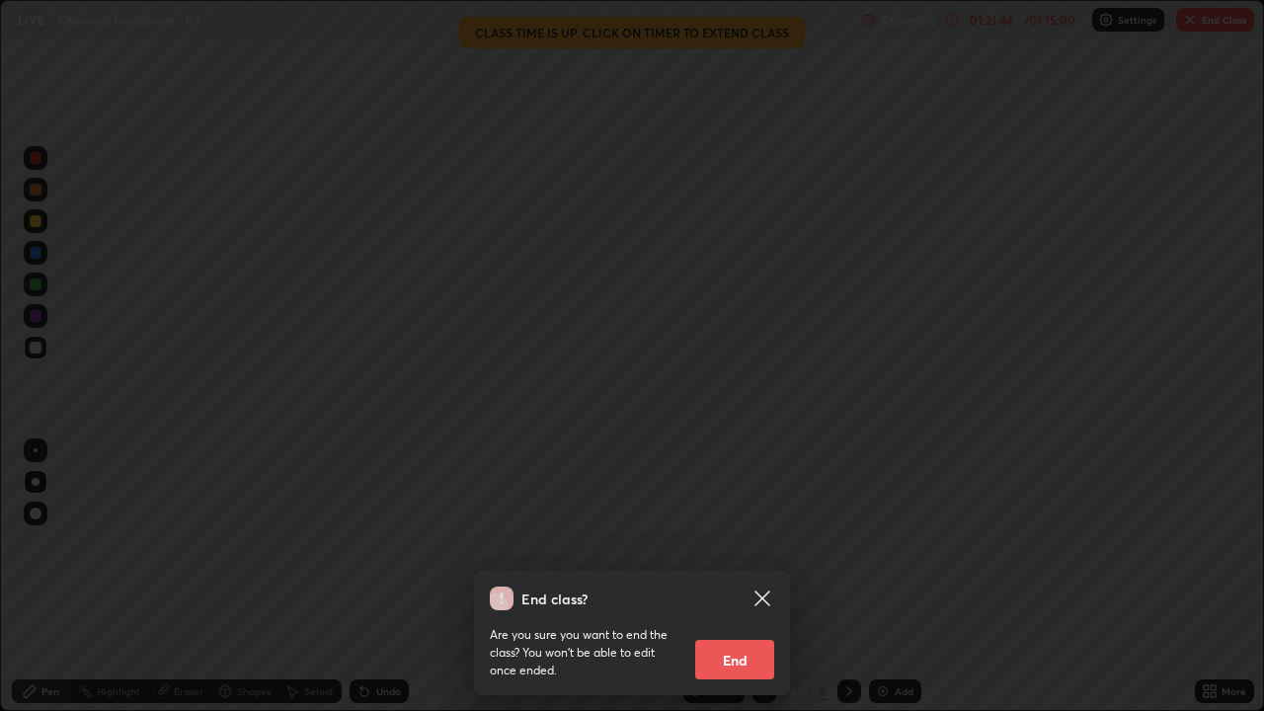
click at [748, 577] on button "End" at bounding box center [734, 660] width 79 height 40
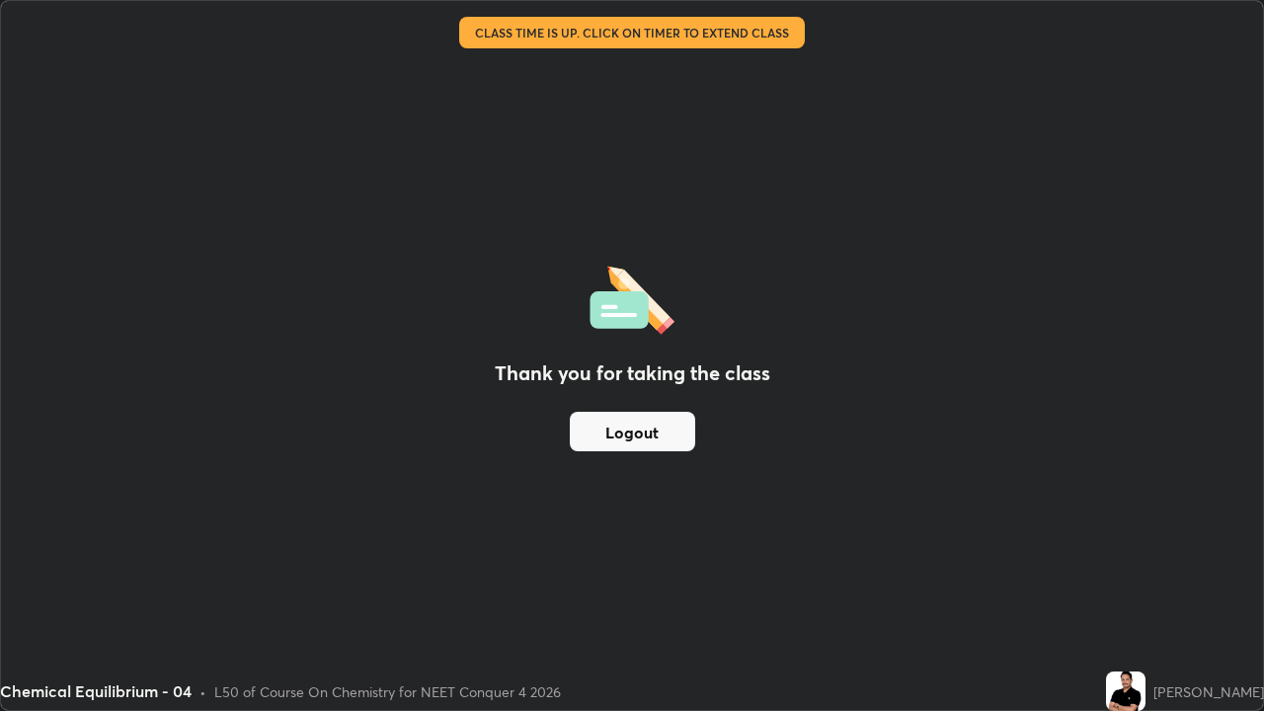
click at [653, 441] on button "Logout" at bounding box center [632, 432] width 125 height 40
